Goal: Information Seeking & Learning: Check status

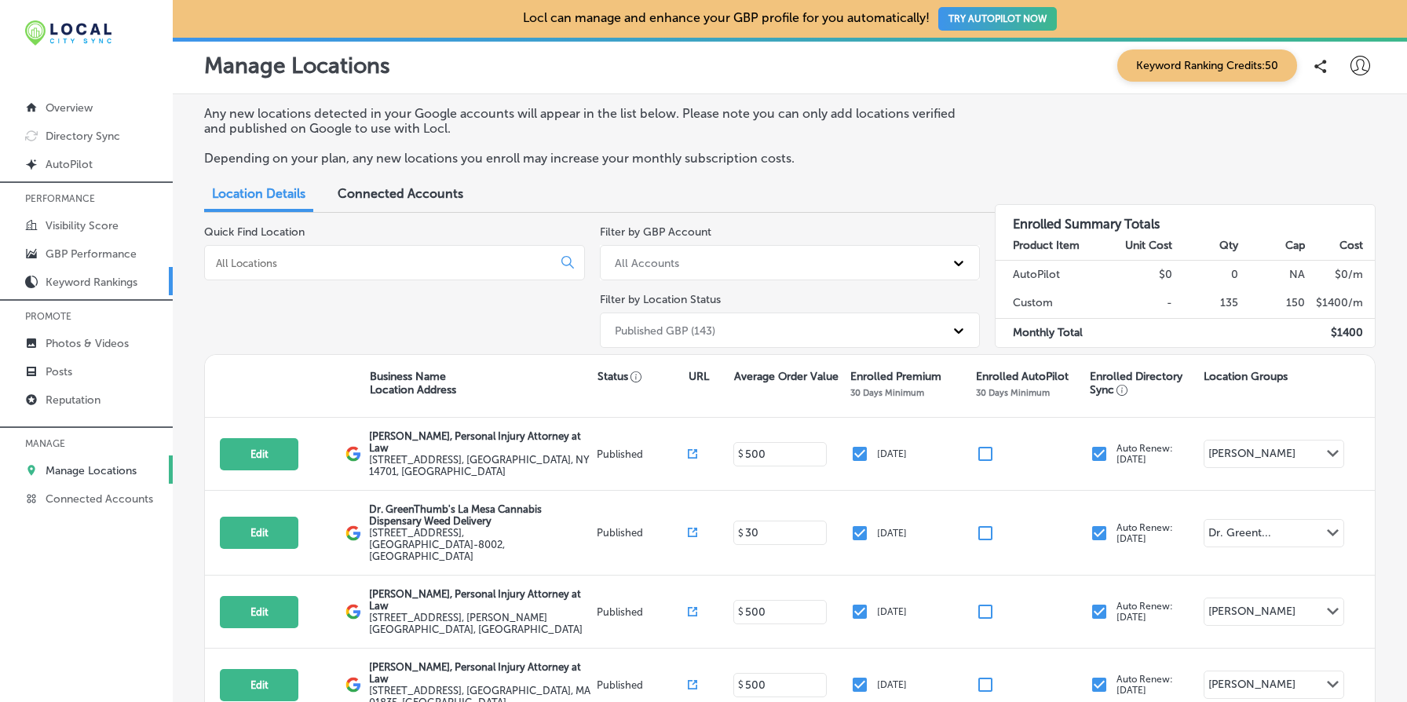
click at [126, 278] on p "Keyword Rankings" at bounding box center [92, 282] width 92 height 13
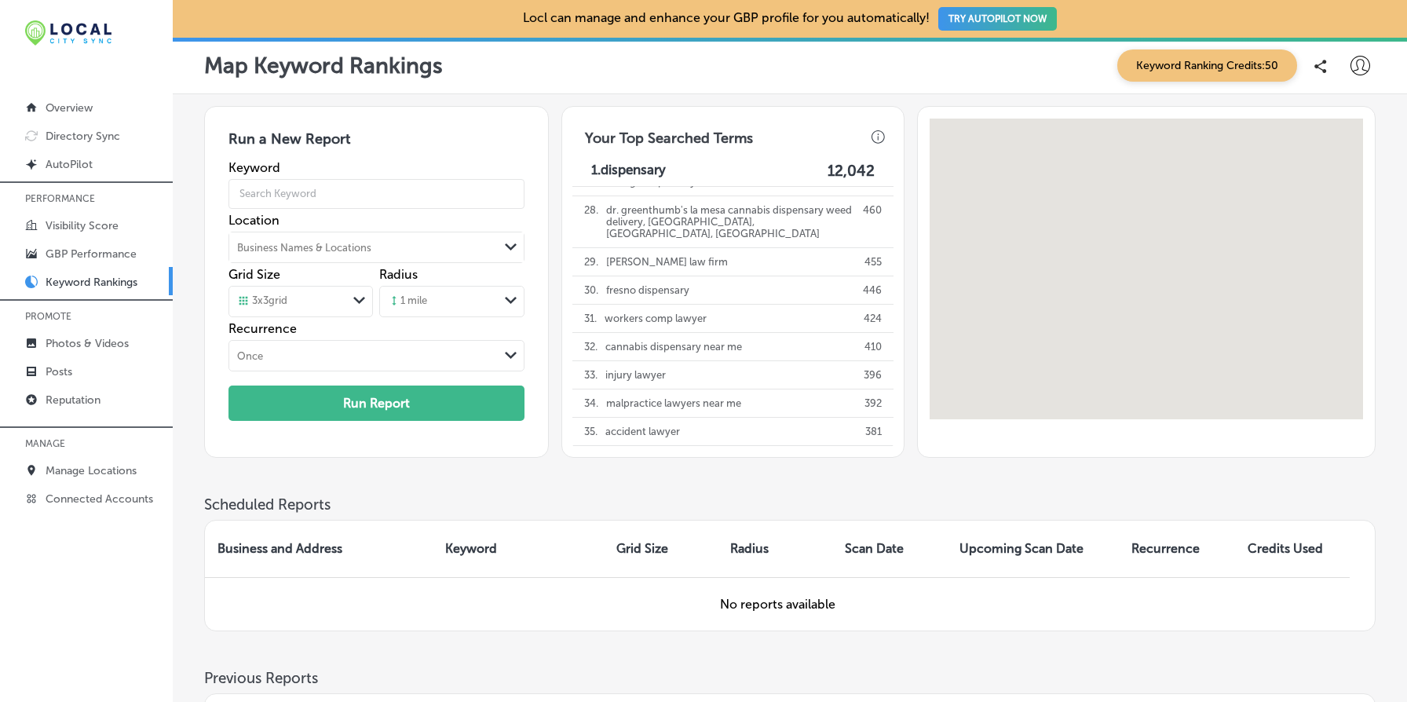
scroll to position [337, 0]
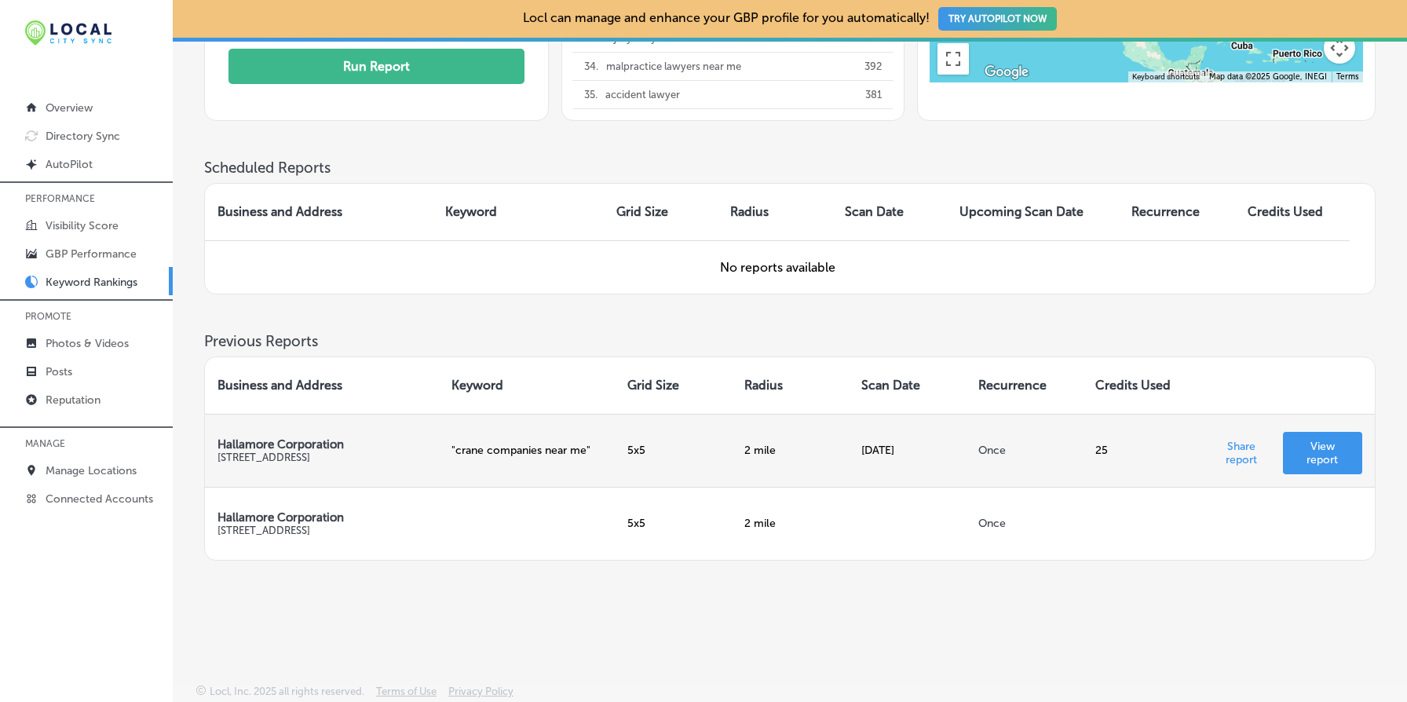
click at [1329, 444] on p "View report" at bounding box center [1322, 453] width 54 height 27
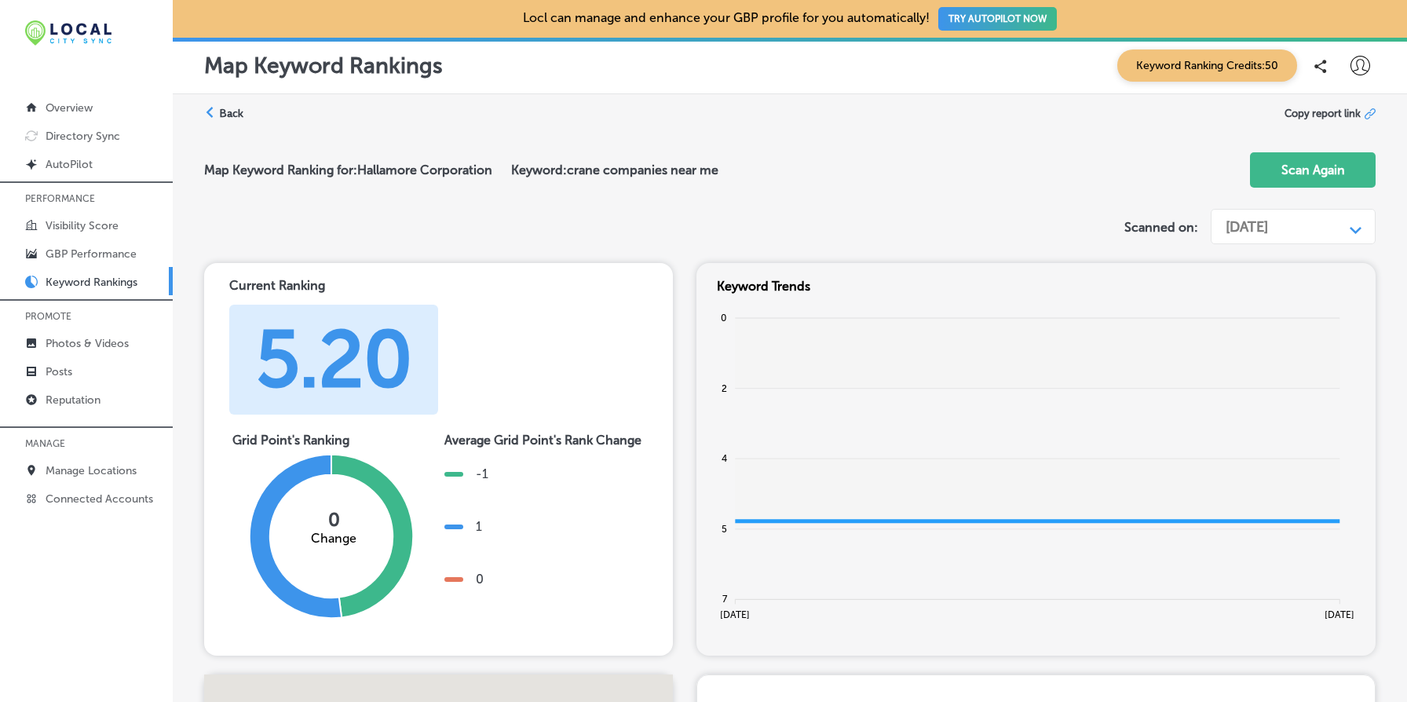
click at [1350, 217] on div "Path Created with Sketch." at bounding box center [1355, 226] width 25 height 25
click at [1321, 254] on div "[DATE]" at bounding box center [1292, 260] width 166 height 27
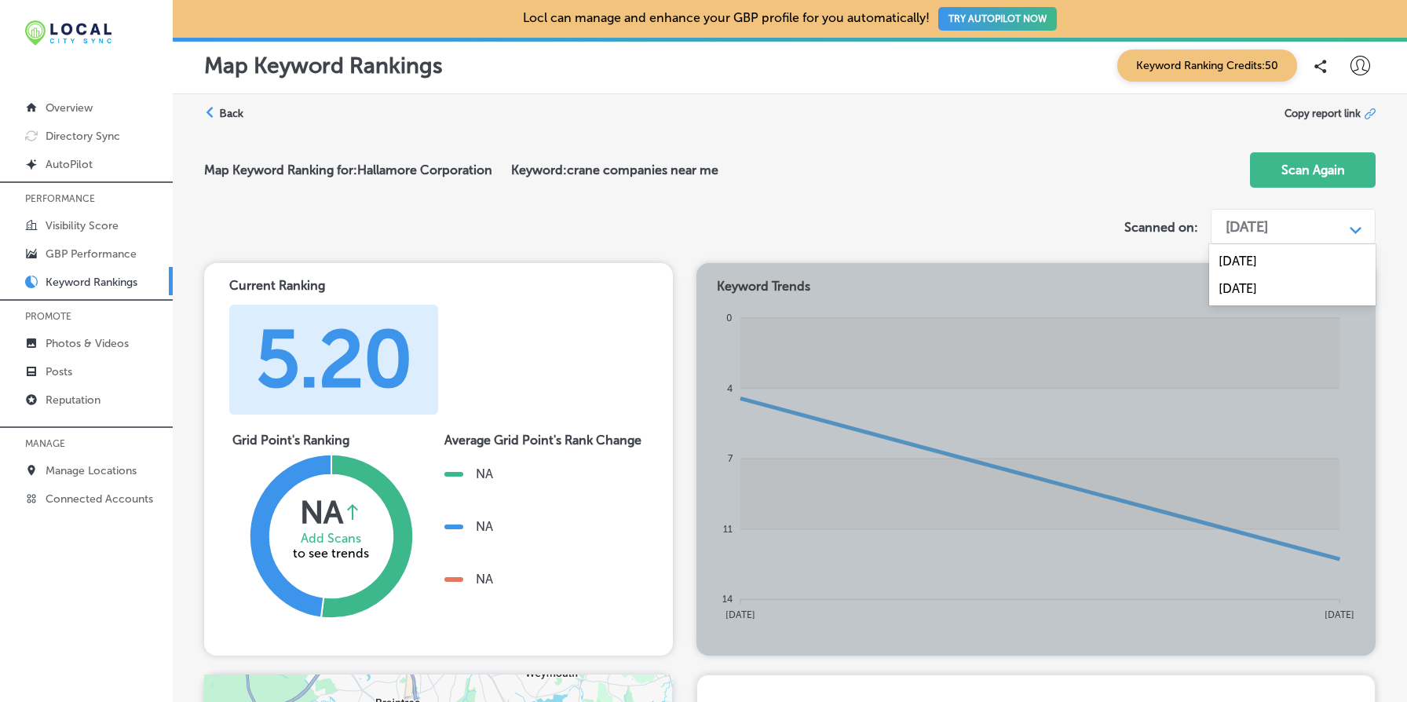
click at [1247, 221] on div "[DATE]" at bounding box center [1246, 226] width 42 height 17
click at [1247, 294] on div "[DATE]" at bounding box center [1292, 288] width 166 height 27
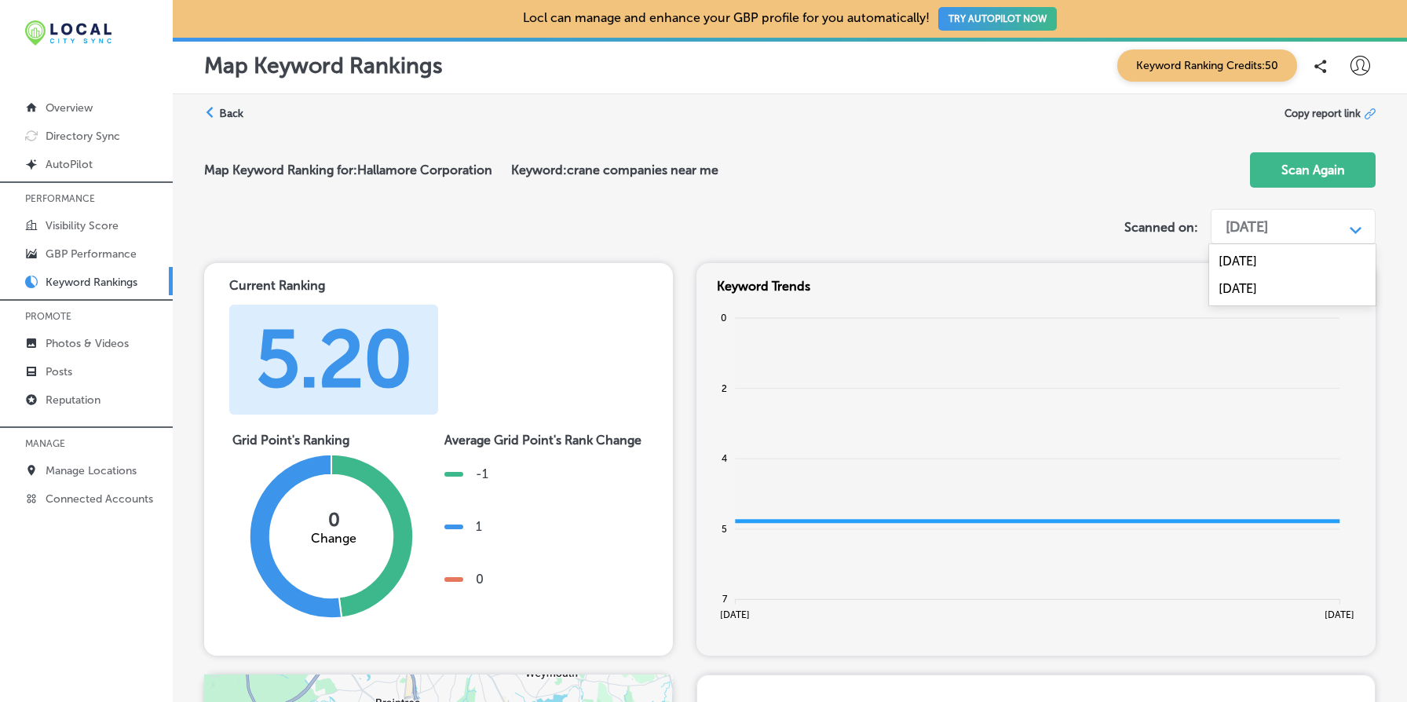
click at [1311, 223] on div "[DATE]" at bounding box center [1281, 227] width 126 height 30
click at [1301, 257] on div "[DATE]" at bounding box center [1292, 260] width 166 height 27
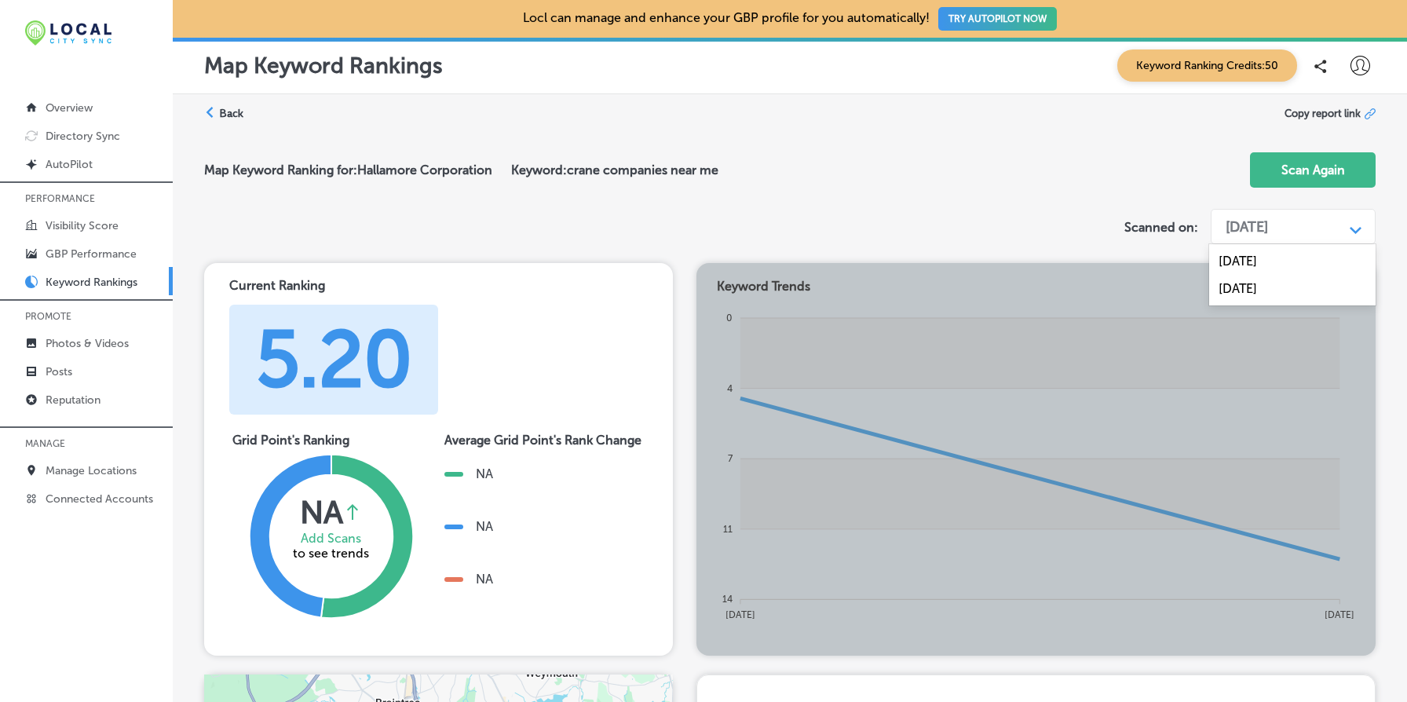
click at [1325, 221] on div "[DATE]" at bounding box center [1281, 227] width 126 height 30
click at [1289, 283] on div "[DATE]" at bounding box center [1292, 288] width 166 height 27
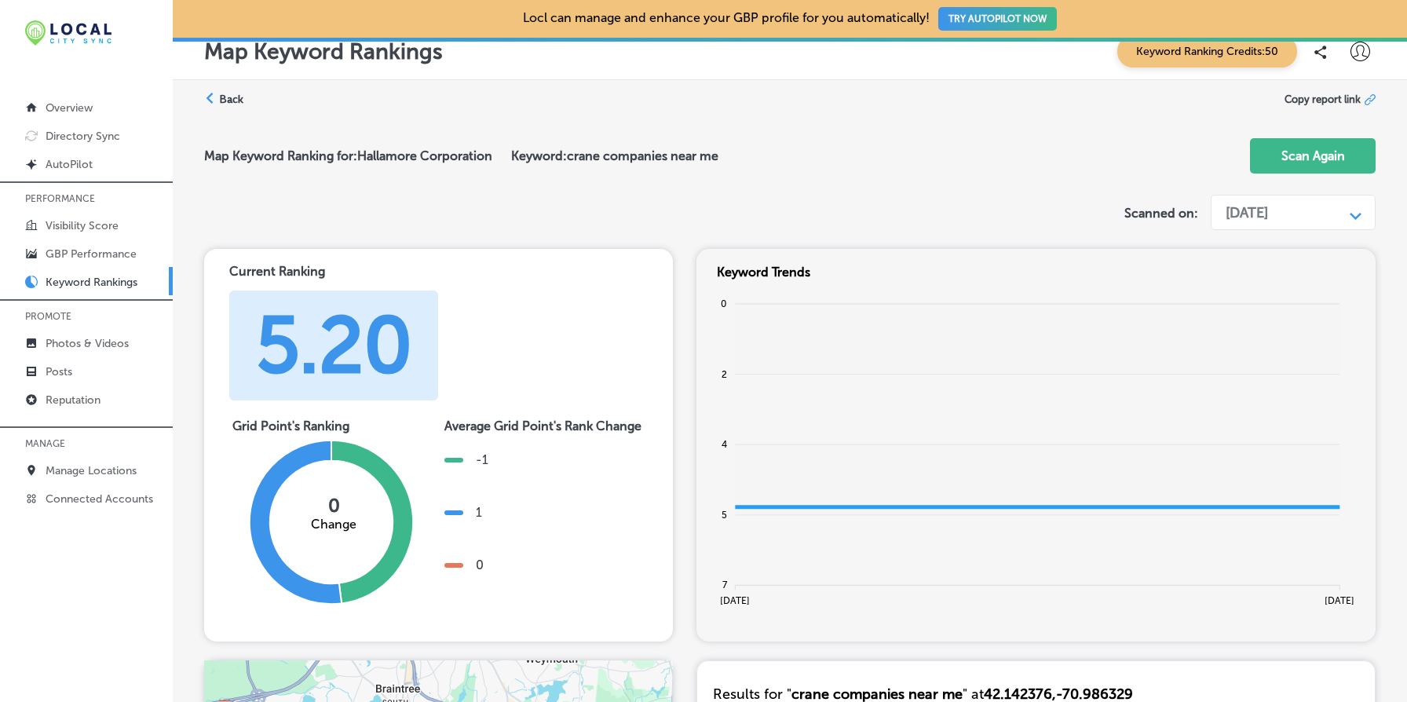
scroll to position [2, 0]
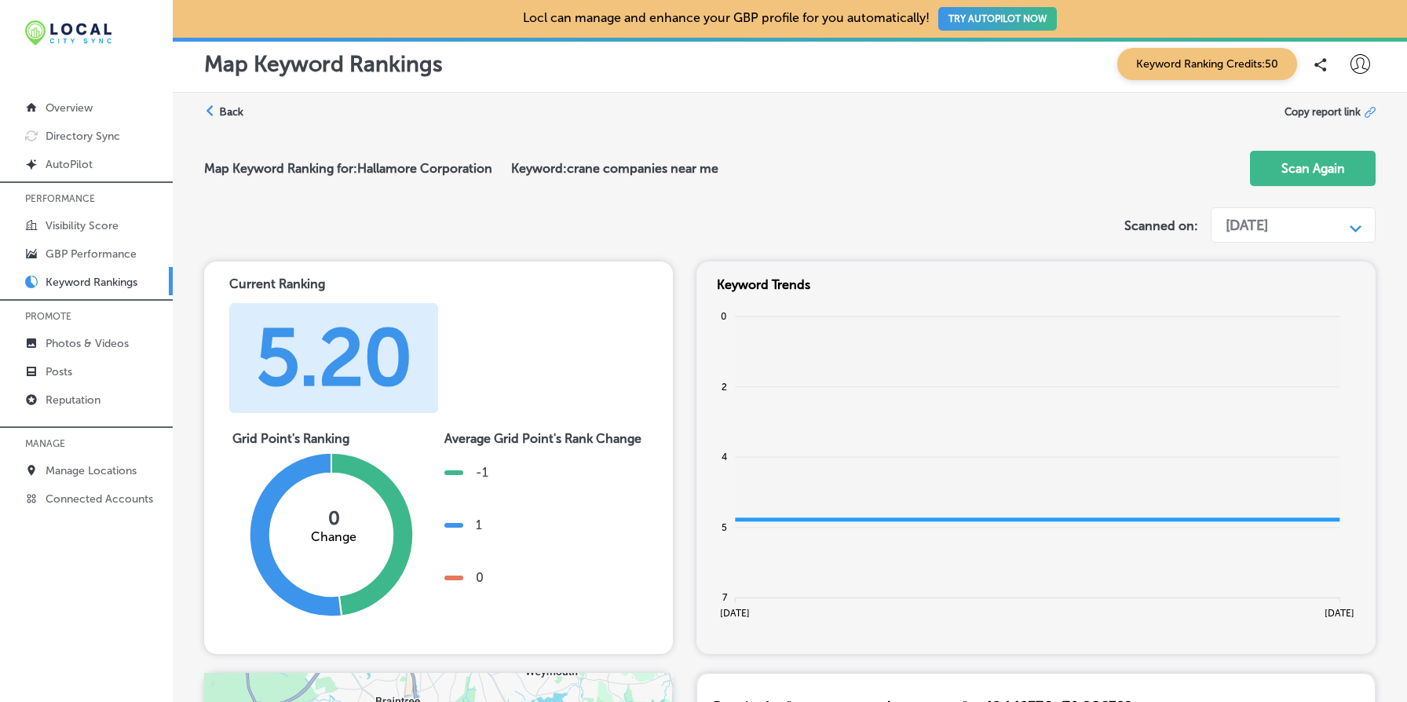
click at [1324, 232] on div "[DATE]" at bounding box center [1281, 225] width 126 height 30
click at [1279, 284] on div "[DATE]" at bounding box center [1292, 286] width 166 height 27
click at [1255, 229] on div "[DATE]" at bounding box center [1246, 225] width 42 height 17
click at [1239, 255] on div "[DATE]" at bounding box center [1292, 259] width 166 height 27
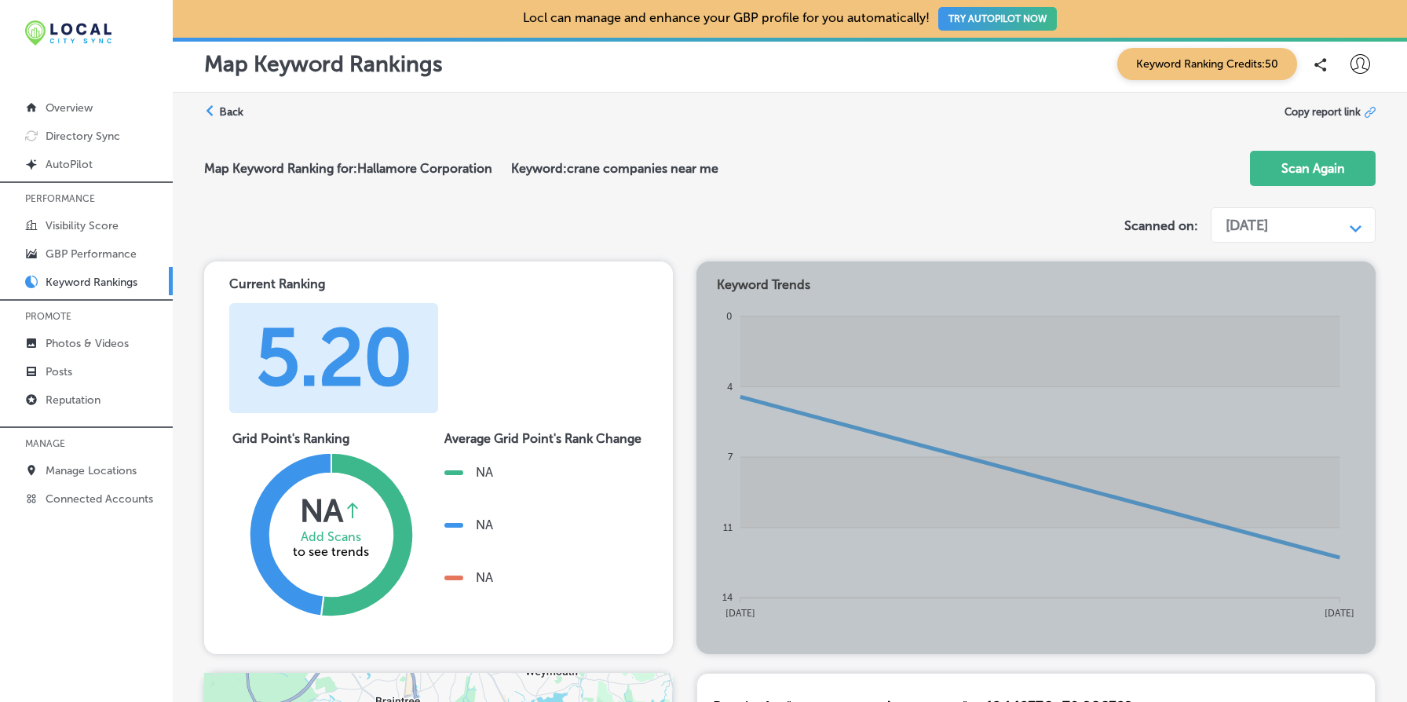
click at [1247, 220] on div "[DATE]" at bounding box center [1246, 225] width 42 height 17
click at [1251, 260] on div "[DATE]" at bounding box center [1292, 259] width 166 height 27
click at [1268, 221] on div "[DATE]" at bounding box center [1246, 225] width 42 height 17
click at [1263, 279] on div "[DATE]" at bounding box center [1292, 286] width 166 height 27
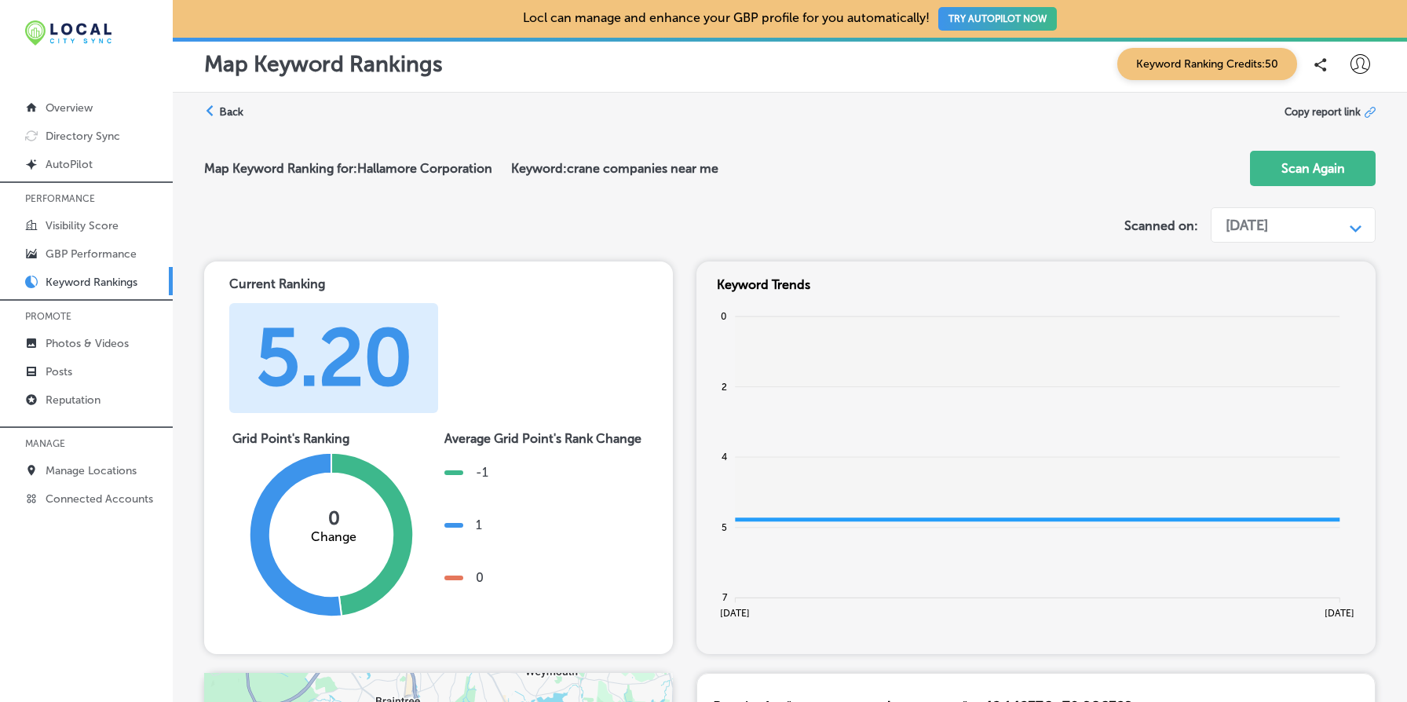
click at [1268, 232] on div "[DATE]" at bounding box center [1246, 225] width 42 height 17
click at [1274, 259] on div "[DATE]" at bounding box center [1292, 259] width 166 height 27
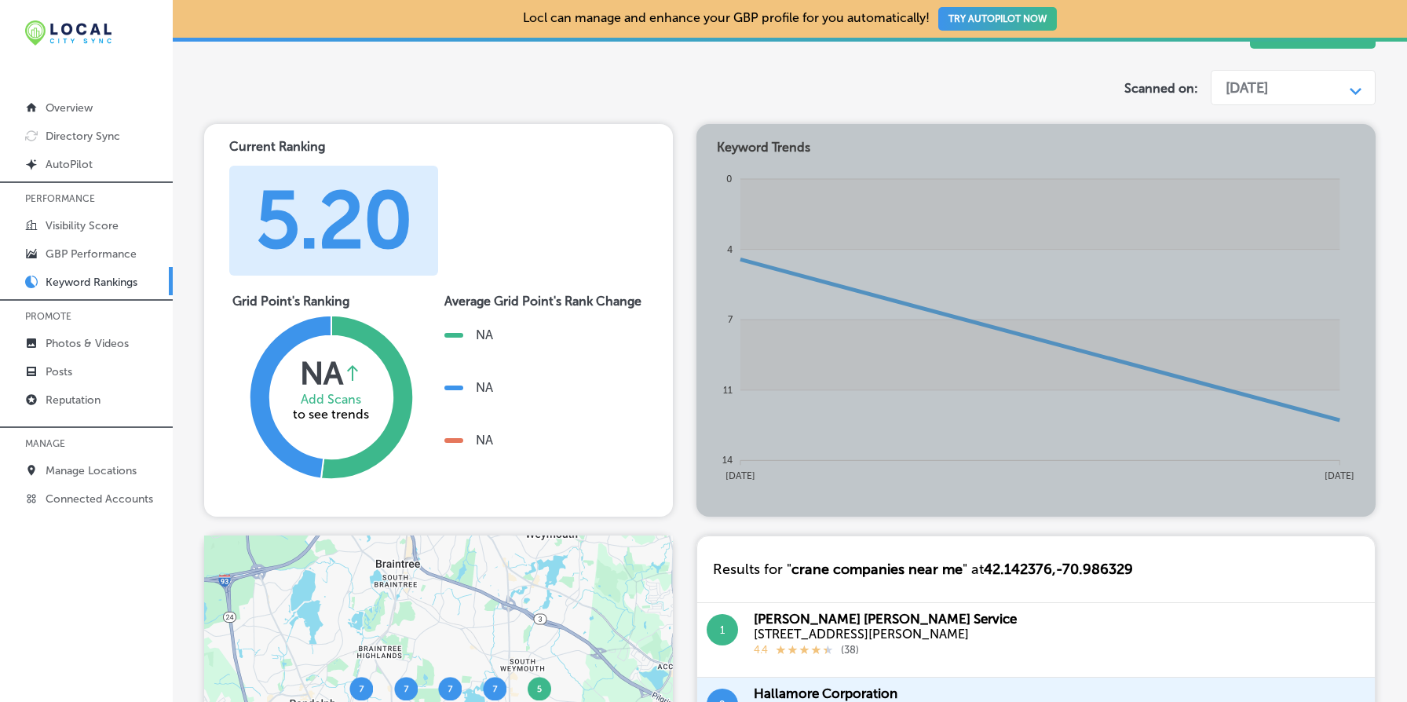
scroll to position [46, 0]
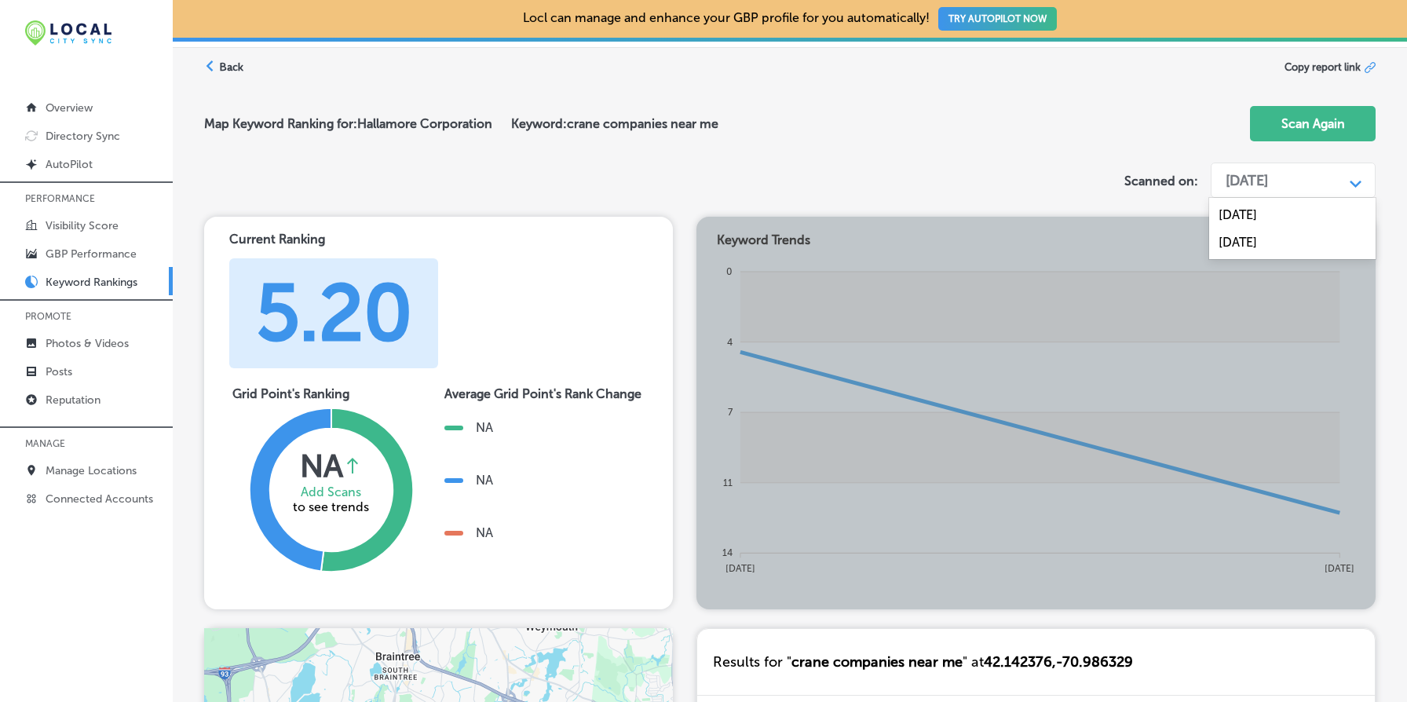
click at [1332, 187] on div "[DATE]" at bounding box center [1281, 181] width 126 height 30
click at [1282, 239] on div "[DATE]" at bounding box center [1292, 241] width 166 height 27
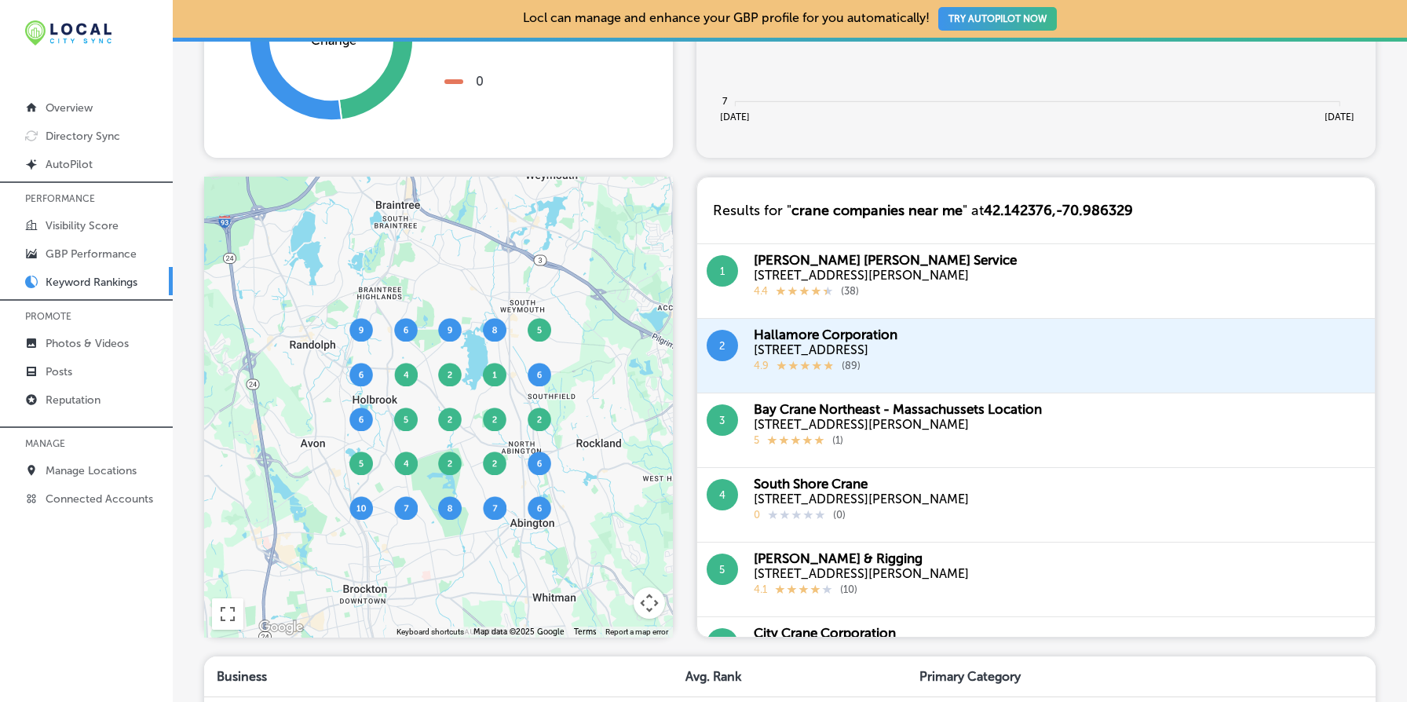
scroll to position [0, 0]
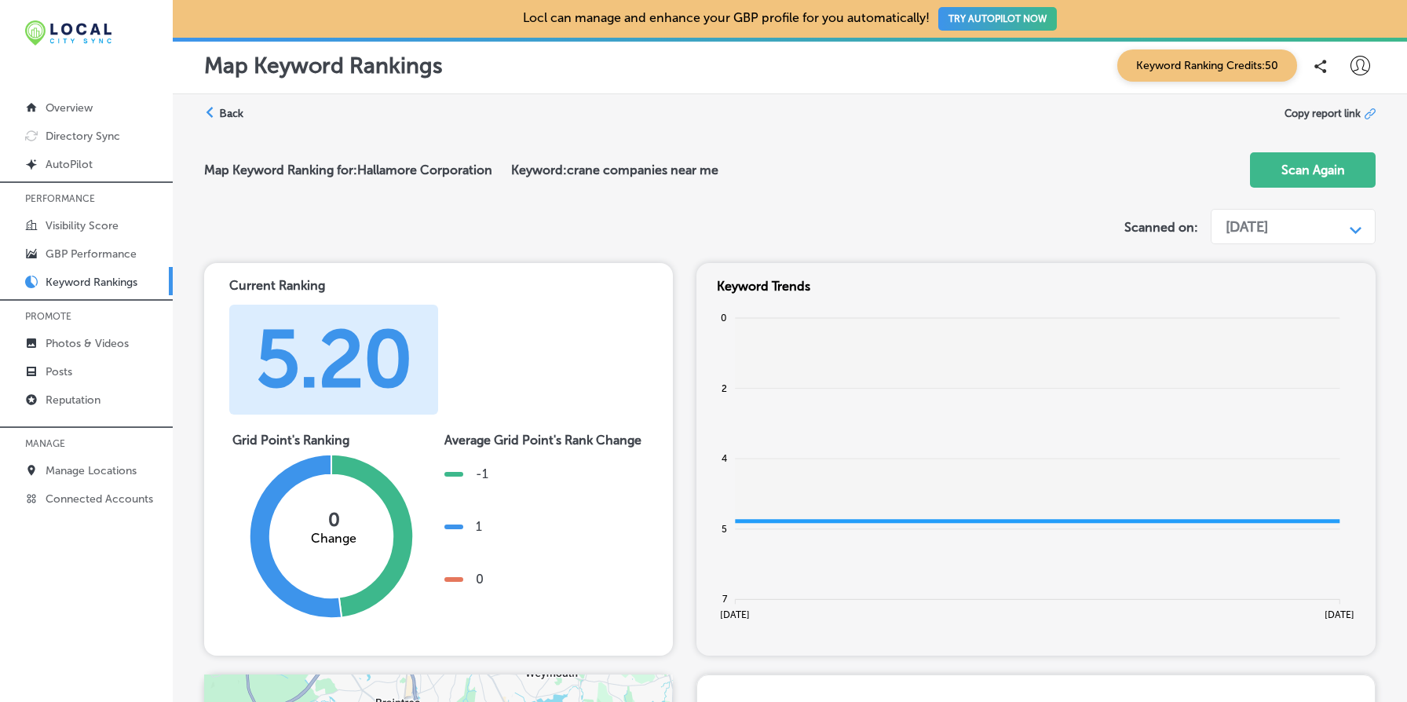
click at [1275, 217] on div "[DATE]" at bounding box center [1281, 227] width 126 height 30
click at [1264, 262] on div "[DATE]" at bounding box center [1292, 260] width 166 height 27
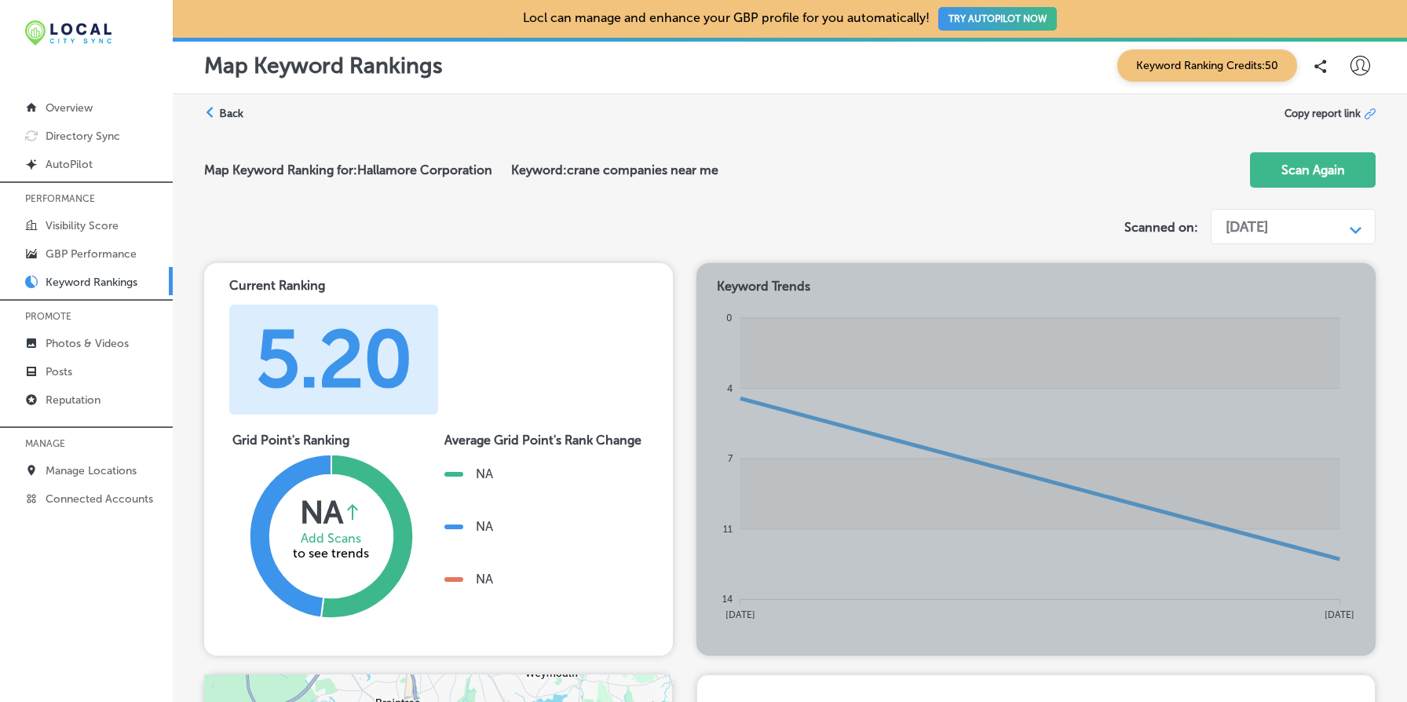
click at [1126, 184] on div "Map Keyword Ranking for: Hallamore Corporation Keyword: crane companies near me…" at bounding box center [789, 171] width 1171 height 63
click at [224, 114] on label "Back" at bounding box center [231, 113] width 24 height 15
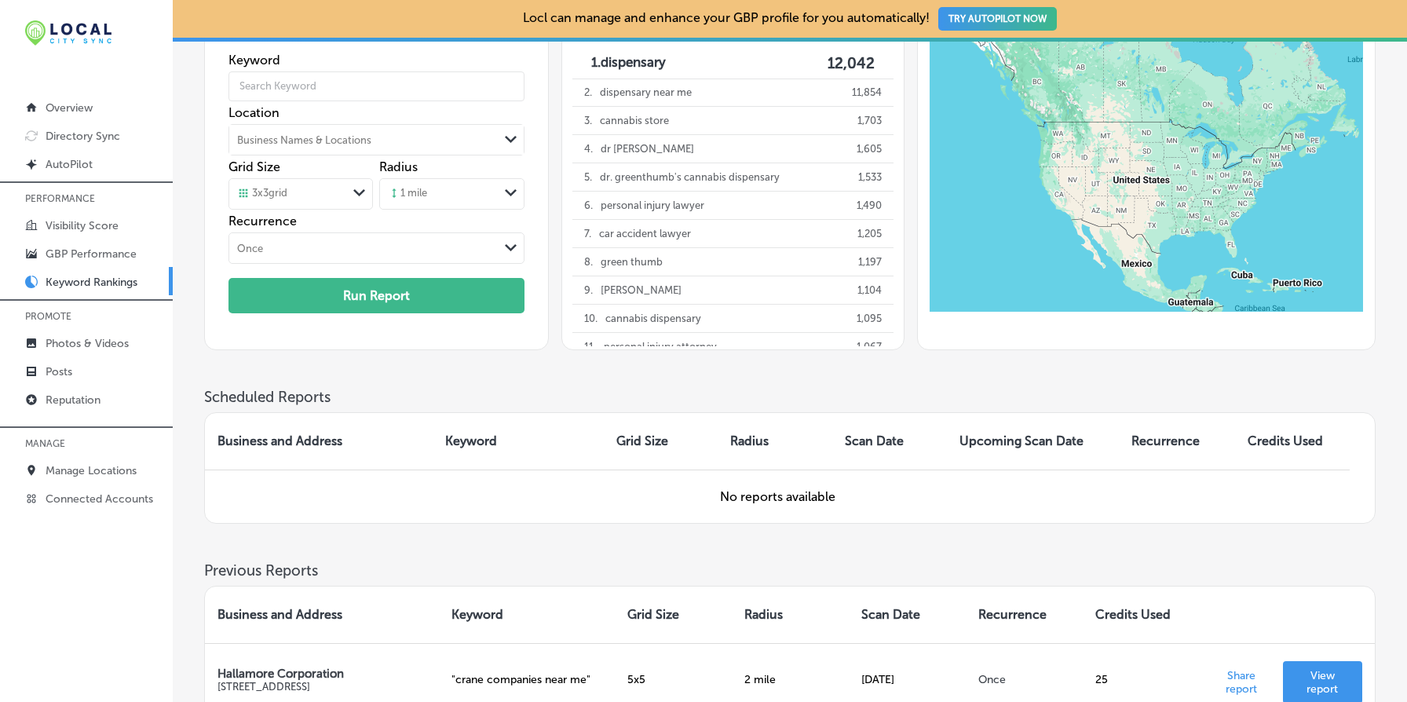
scroll to position [337, 0]
